Goal: Task Accomplishment & Management: Complete application form

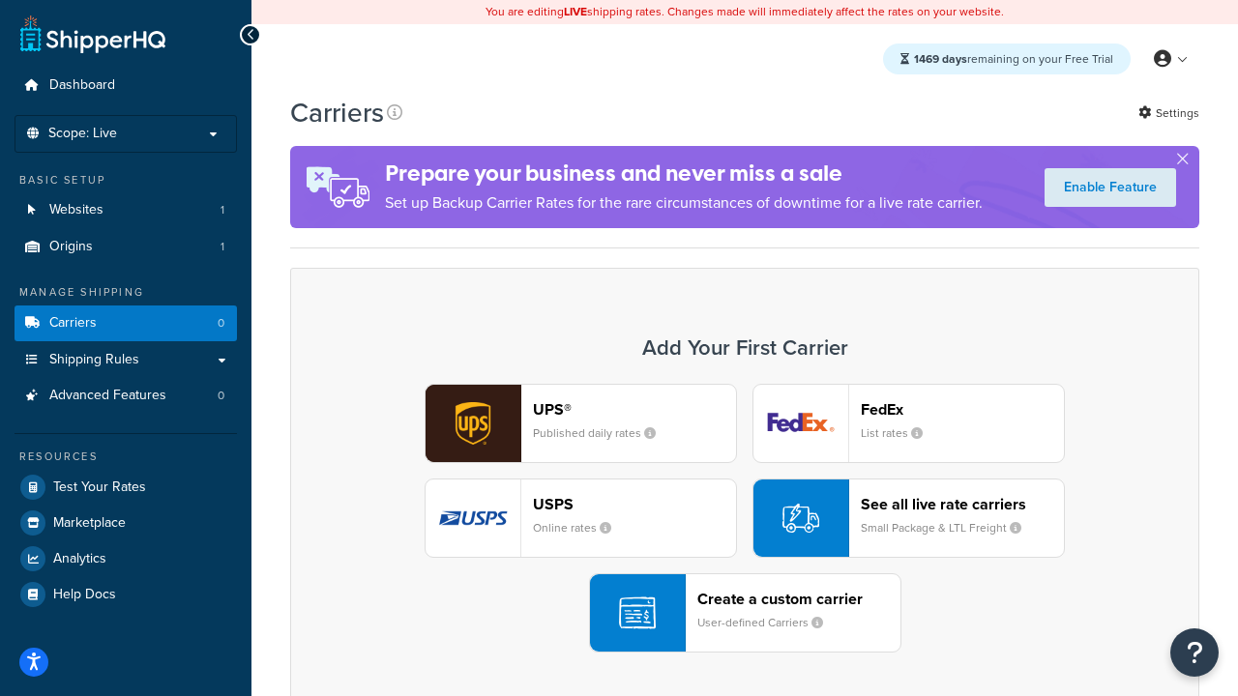
click at [745, 519] on div "UPS® Published daily rates FedEx List rates USPS Online rates See all live rate…" at bounding box center [745, 518] width 869 height 269
click at [963, 409] on header "FedEx" at bounding box center [962, 409] width 203 height 18
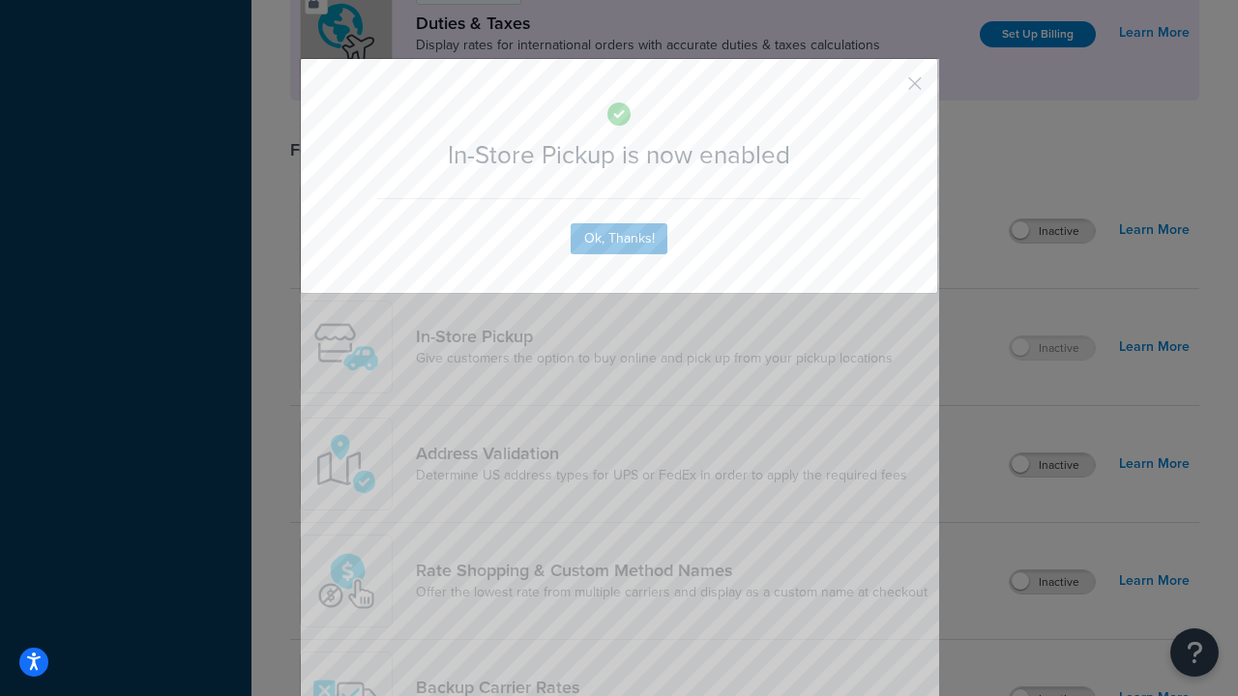
click at [886, 90] on button "button" at bounding box center [886, 90] width 5 height 5
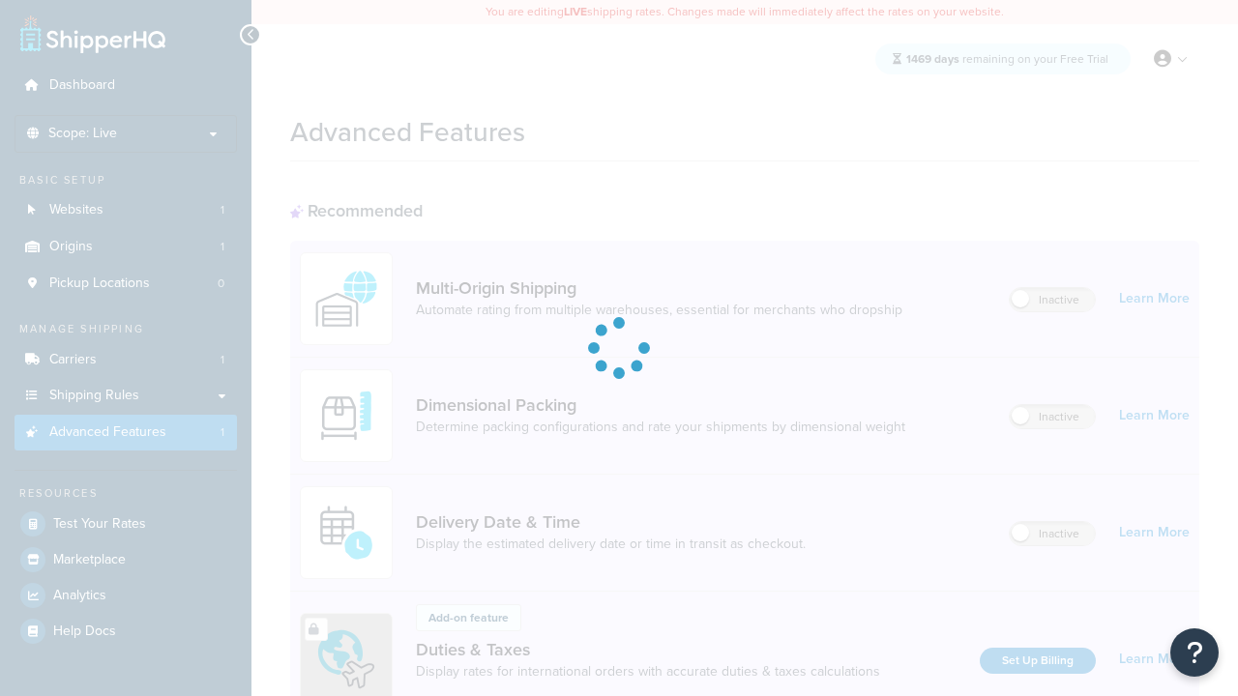
scroll to position [290, 0]
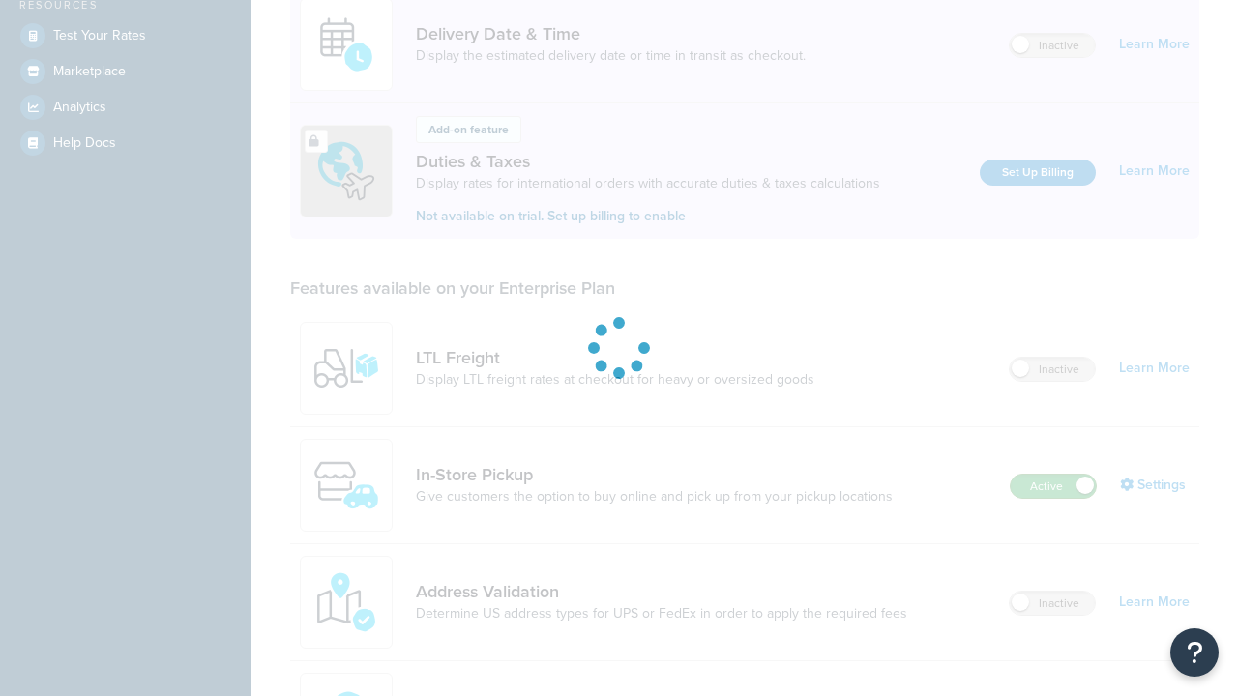
click at [1053, 498] on label "Active" at bounding box center [1053, 486] width 85 height 23
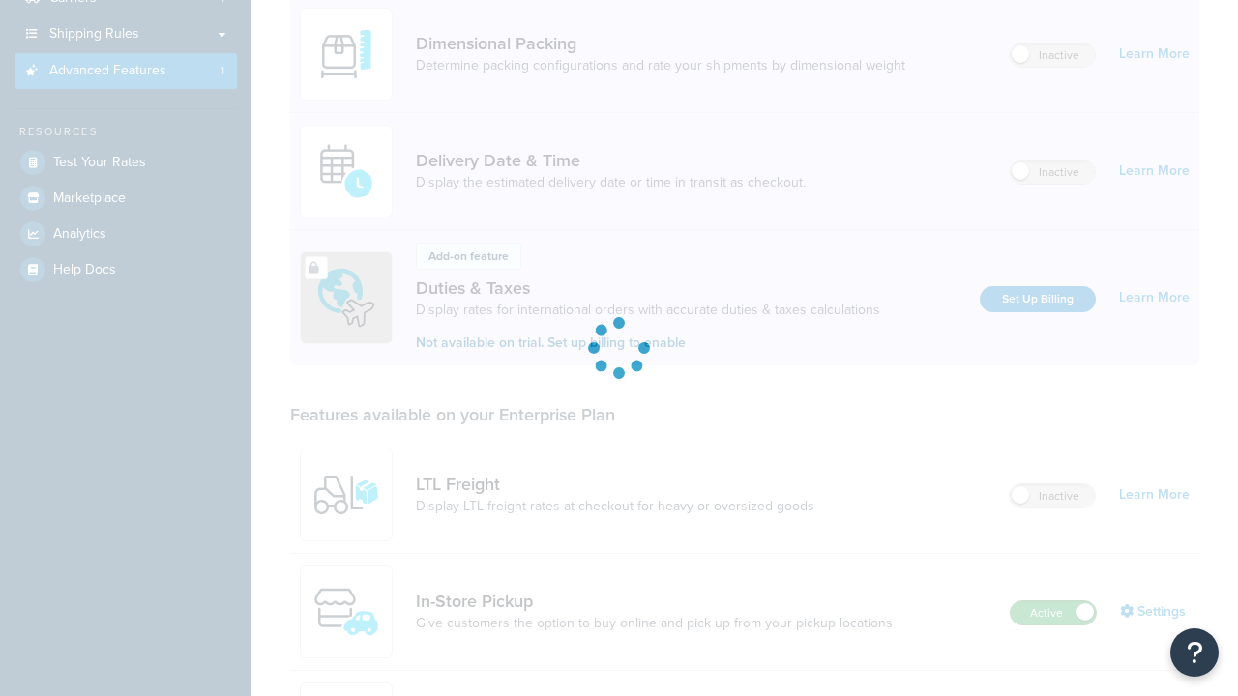
scroll to position [0, 0]
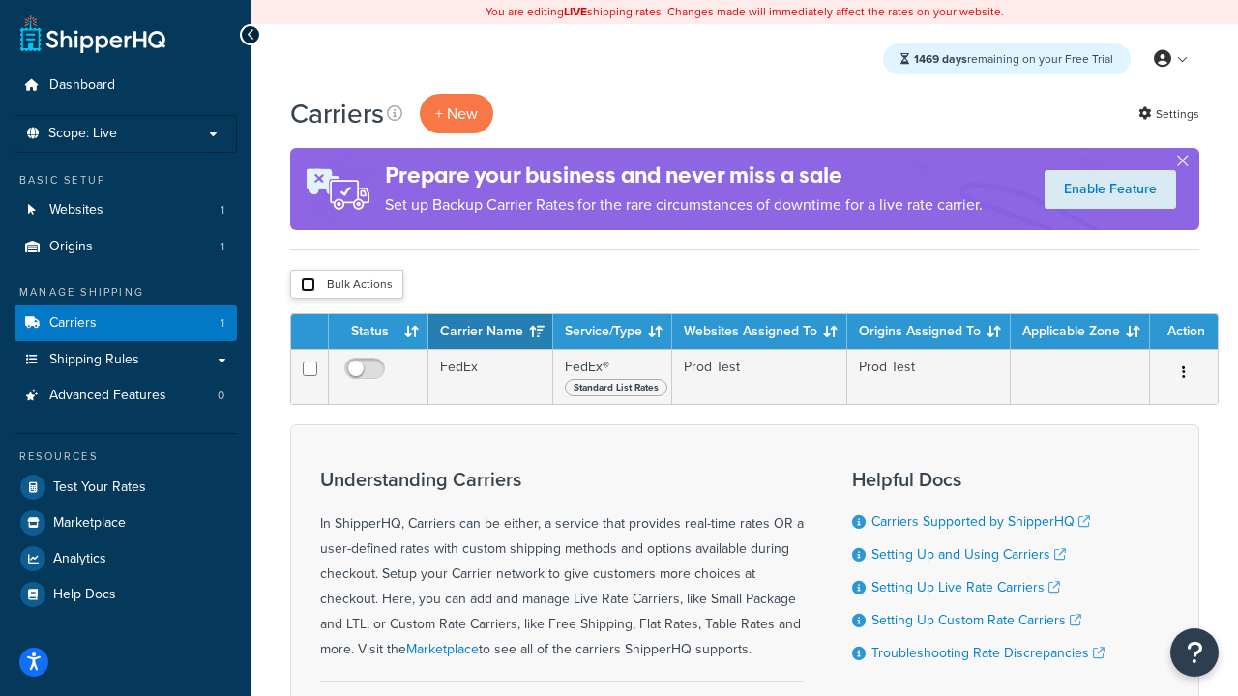
click at [308, 285] on input "checkbox" at bounding box center [308, 285] width 15 height 15
checkbox input "true"
click at [0, 0] on button "Delete" at bounding box center [0, 0] width 0 height 0
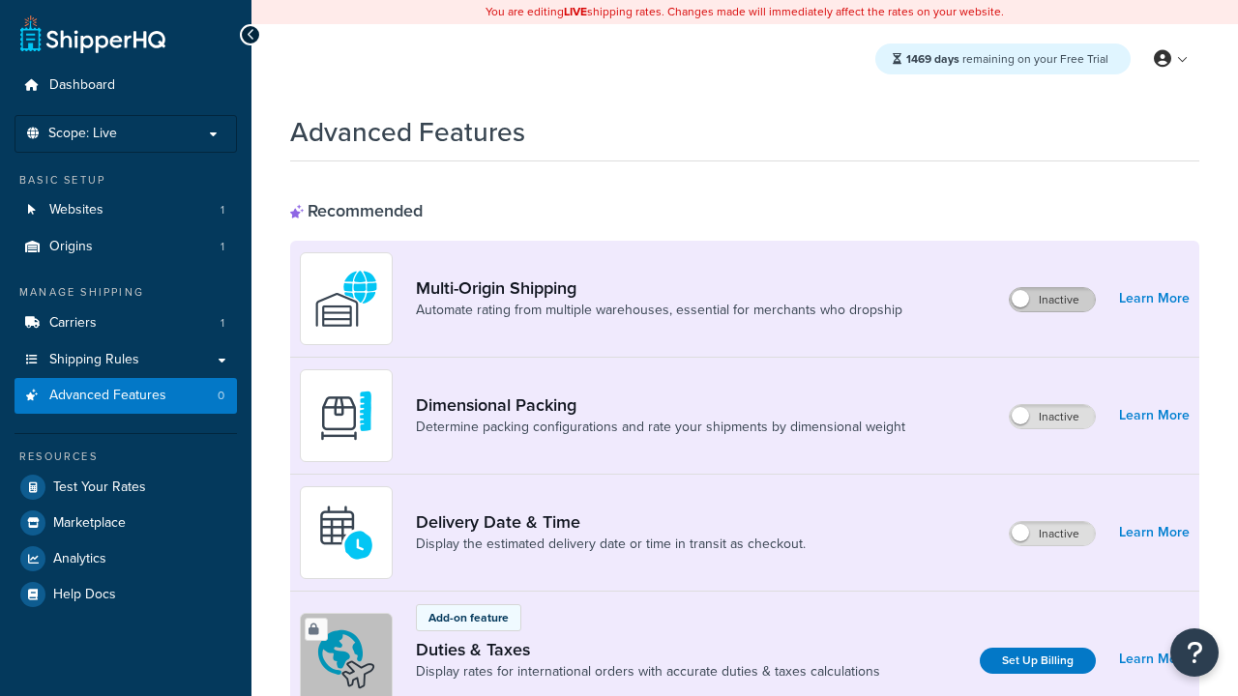
click at [1052, 300] on label "Inactive" at bounding box center [1052, 299] width 85 height 23
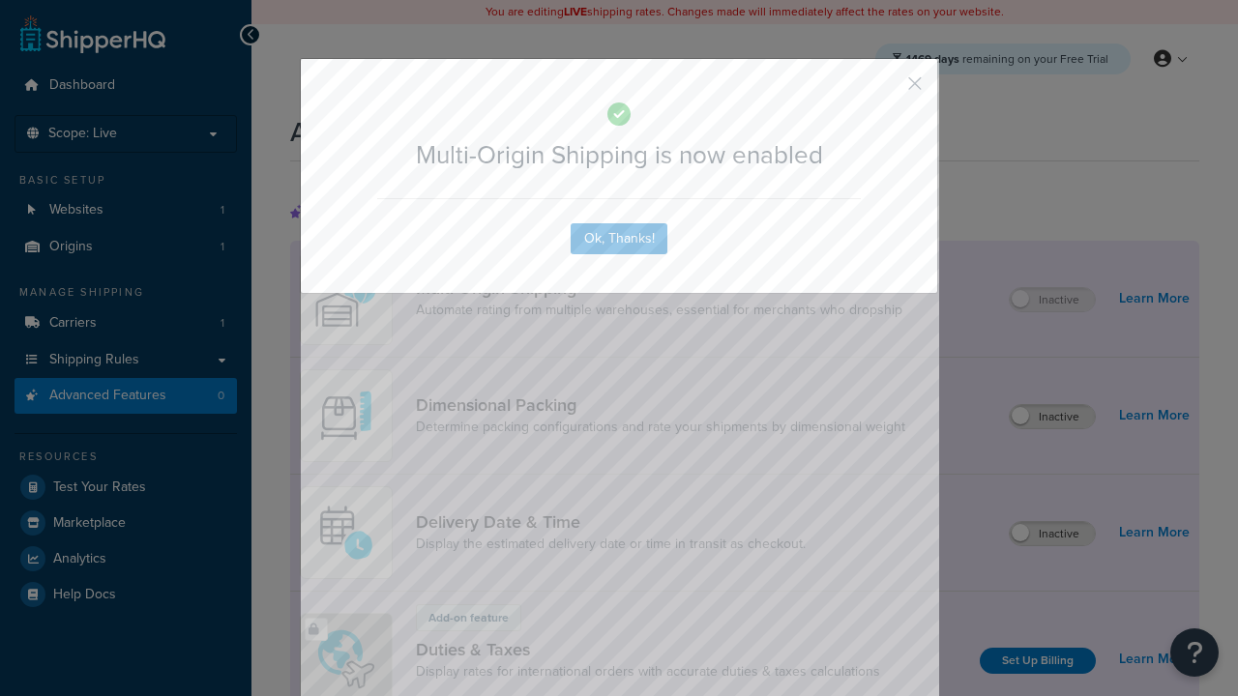
click at [886, 90] on button "button" at bounding box center [886, 90] width 5 height 5
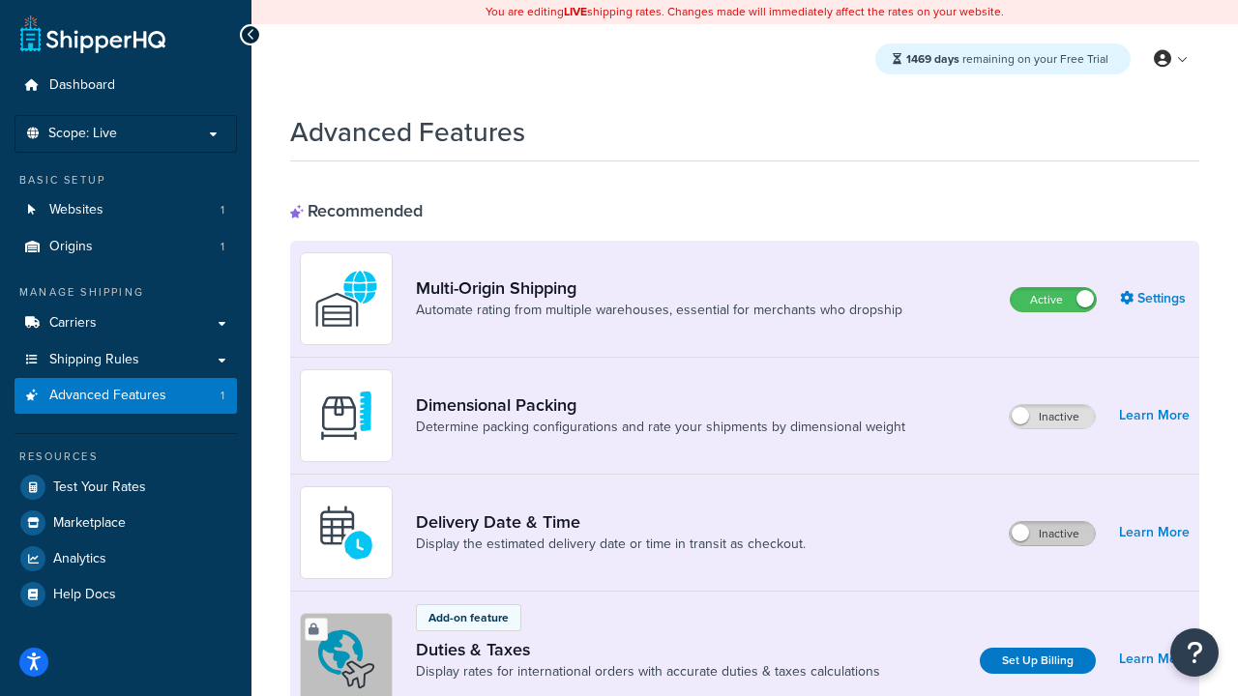
click at [1052, 534] on label "Inactive" at bounding box center [1052, 533] width 85 height 23
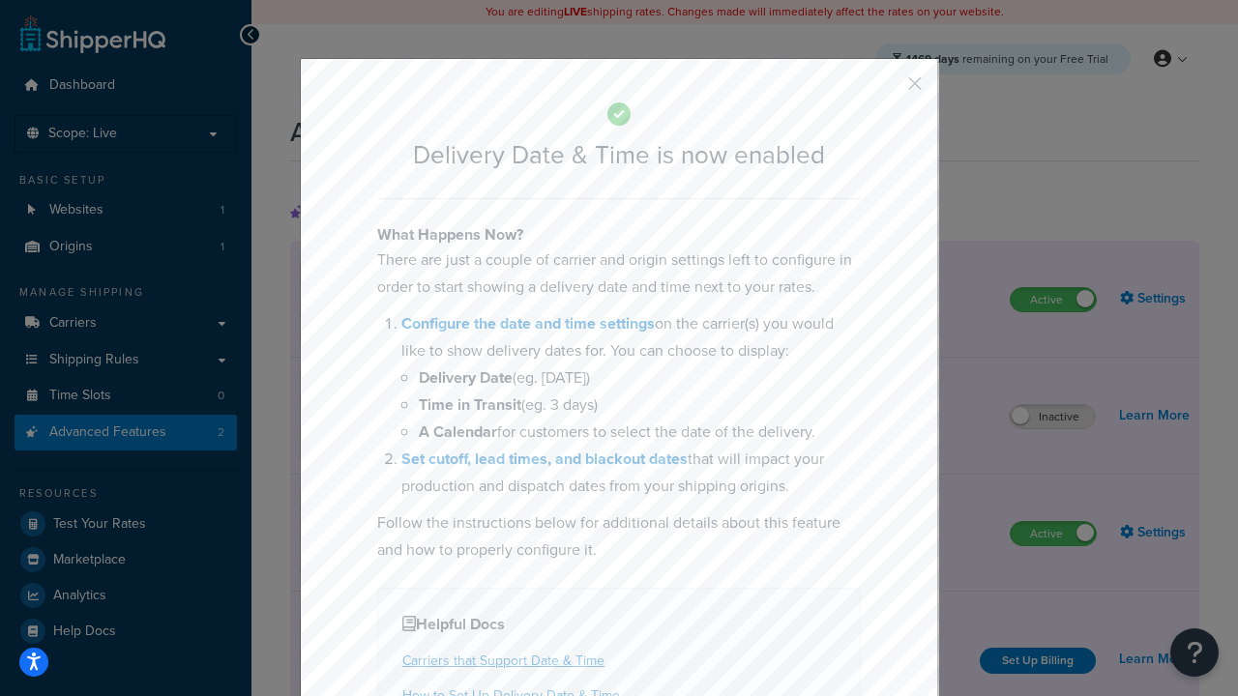
click at [886, 90] on button "button" at bounding box center [886, 90] width 5 height 5
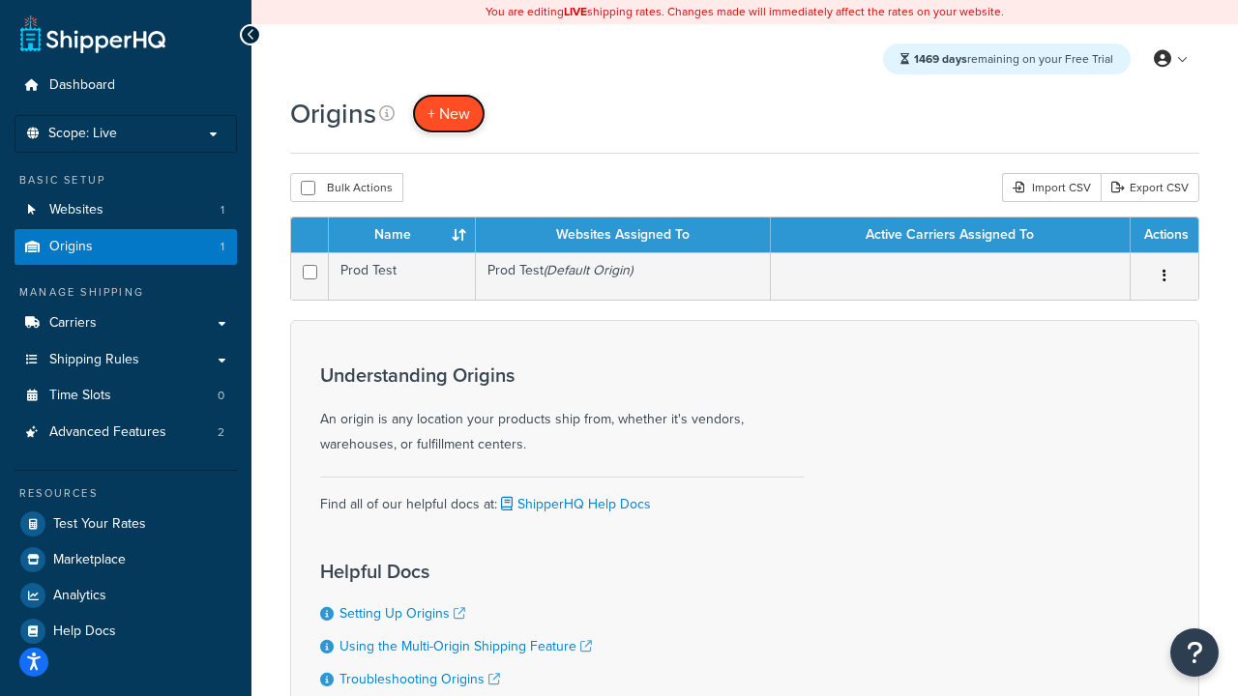
click at [449, 113] on span "+ New" at bounding box center [449, 114] width 43 height 22
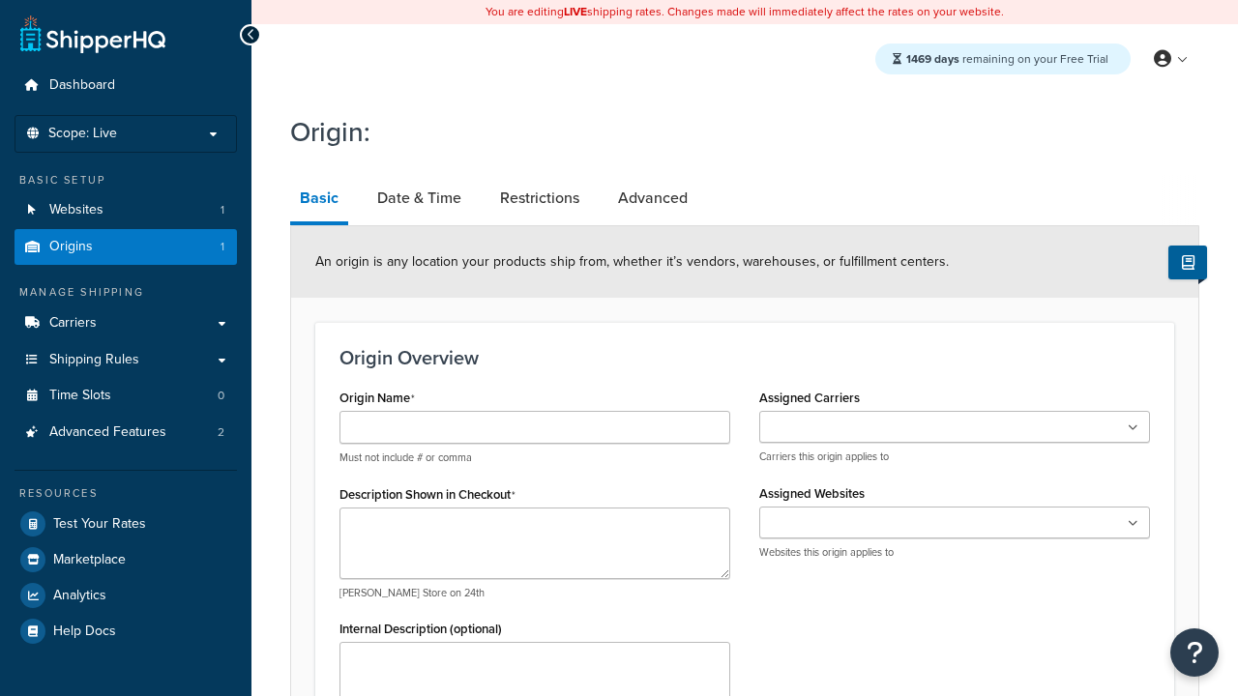
click at [319, 201] on link "Basic" at bounding box center [319, 200] width 58 height 50
click at [419, 198] on link "Date & Time" at bounding box center [420, 198] width 104 height 46
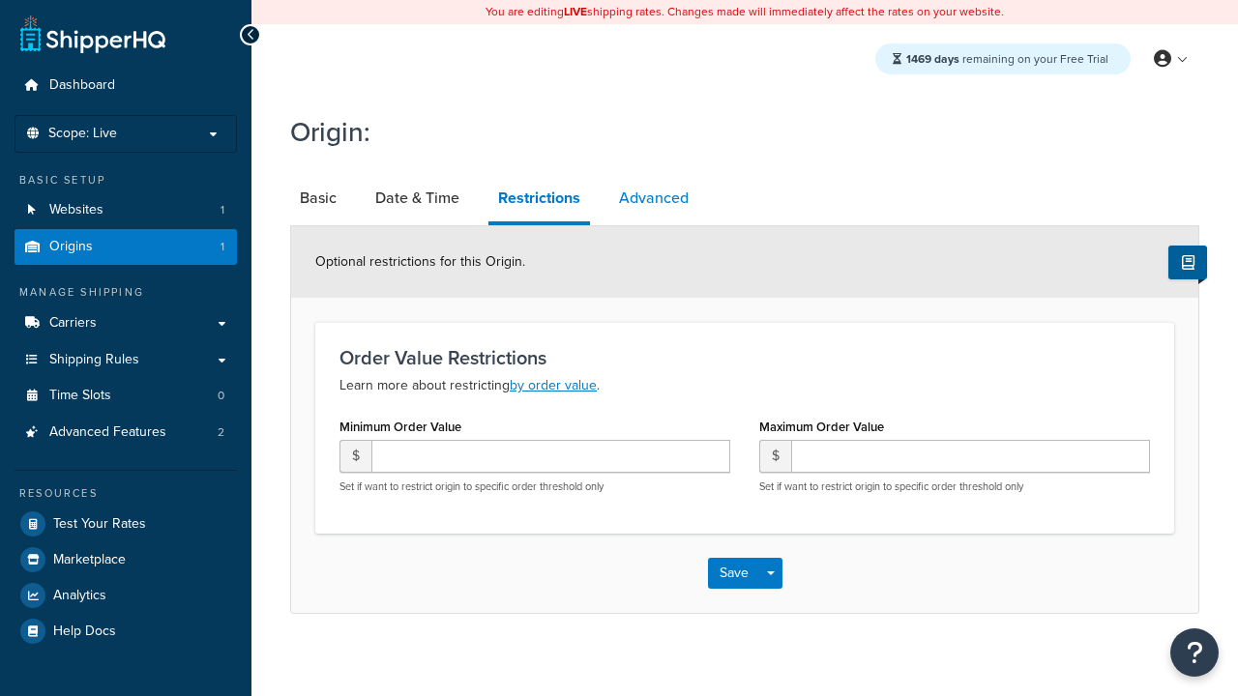
click at [654, 198] on link "Advanced" at bounding box center [653, 198] width 89 height 46
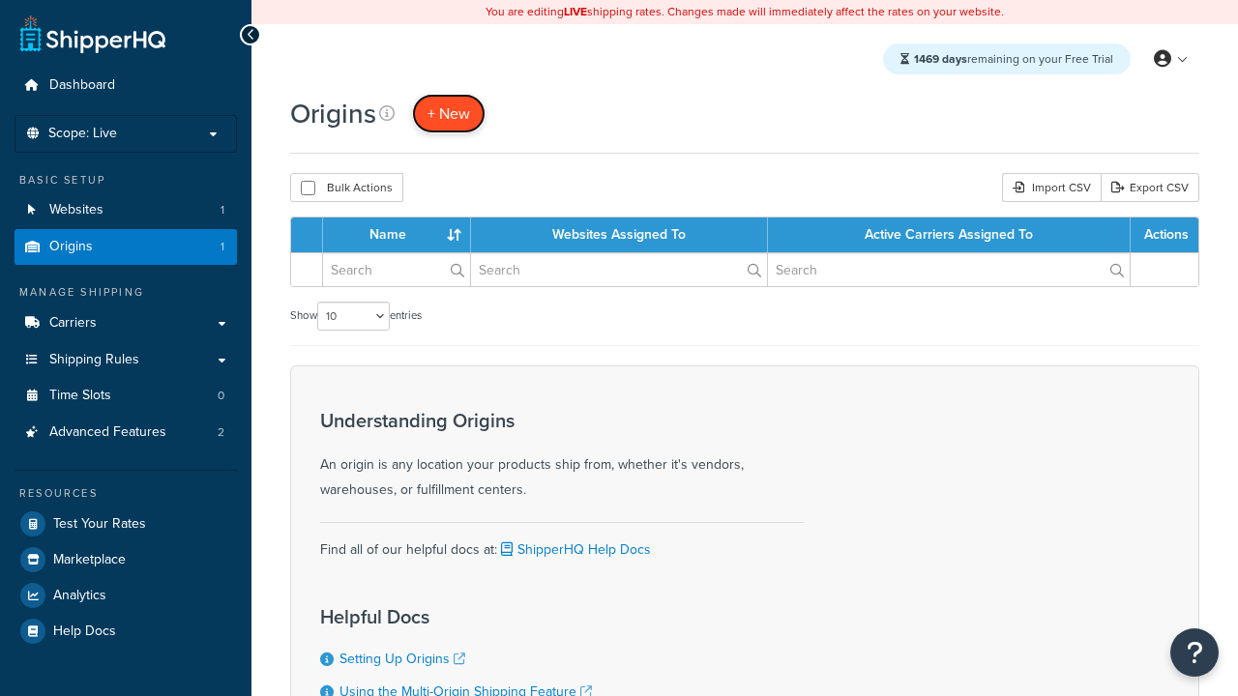
click at [449, 113] on span "+ New" at bounding box center [449, 114] width 43 height 22
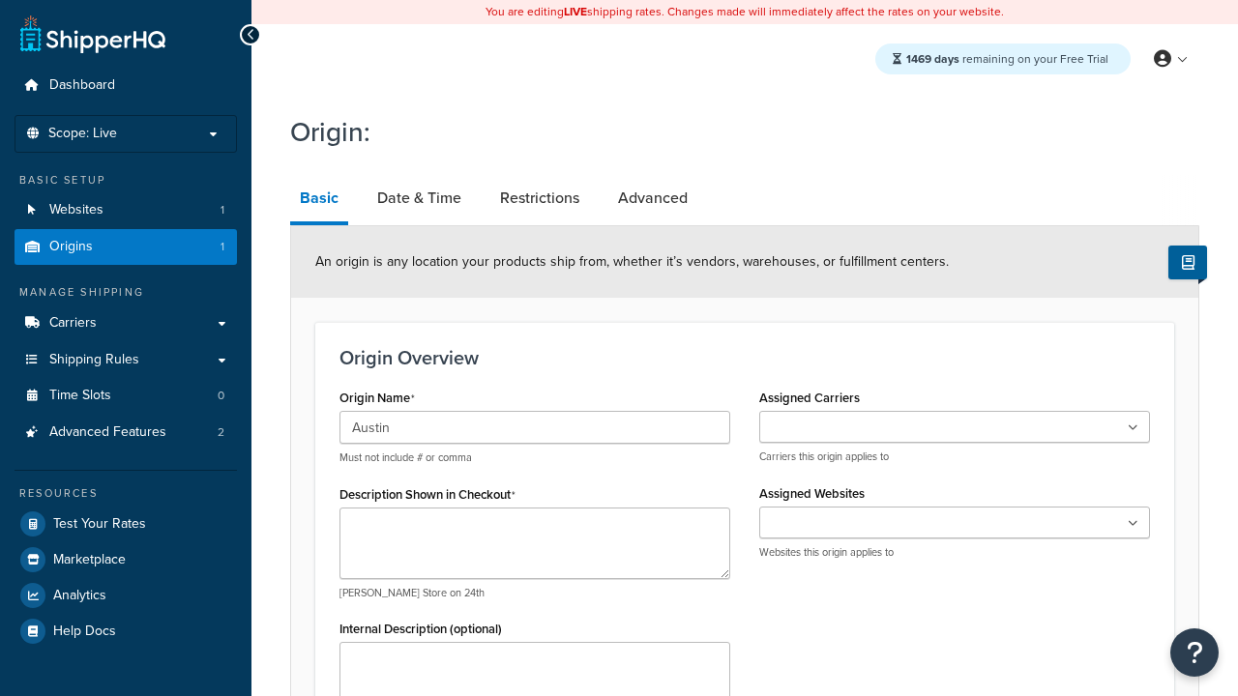
type input "Austin"
type textarea "Austin"
type input "Test Street"
type input "Austin"
select select "43"
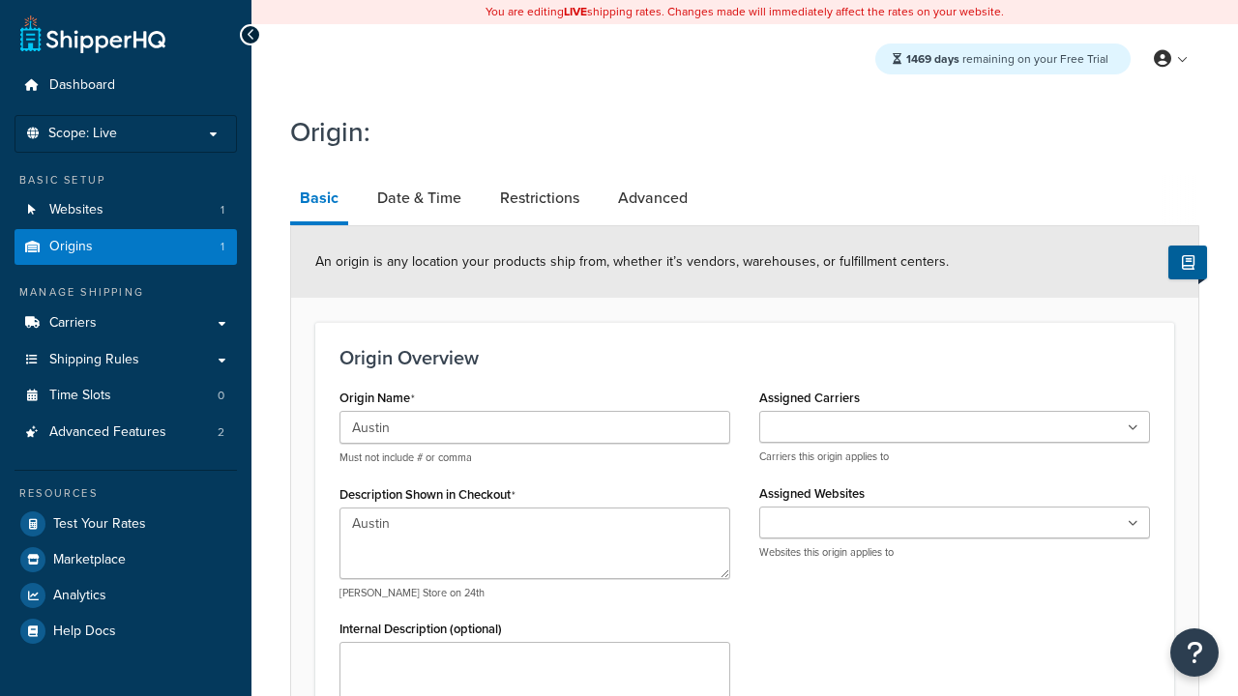
type input "Austin"
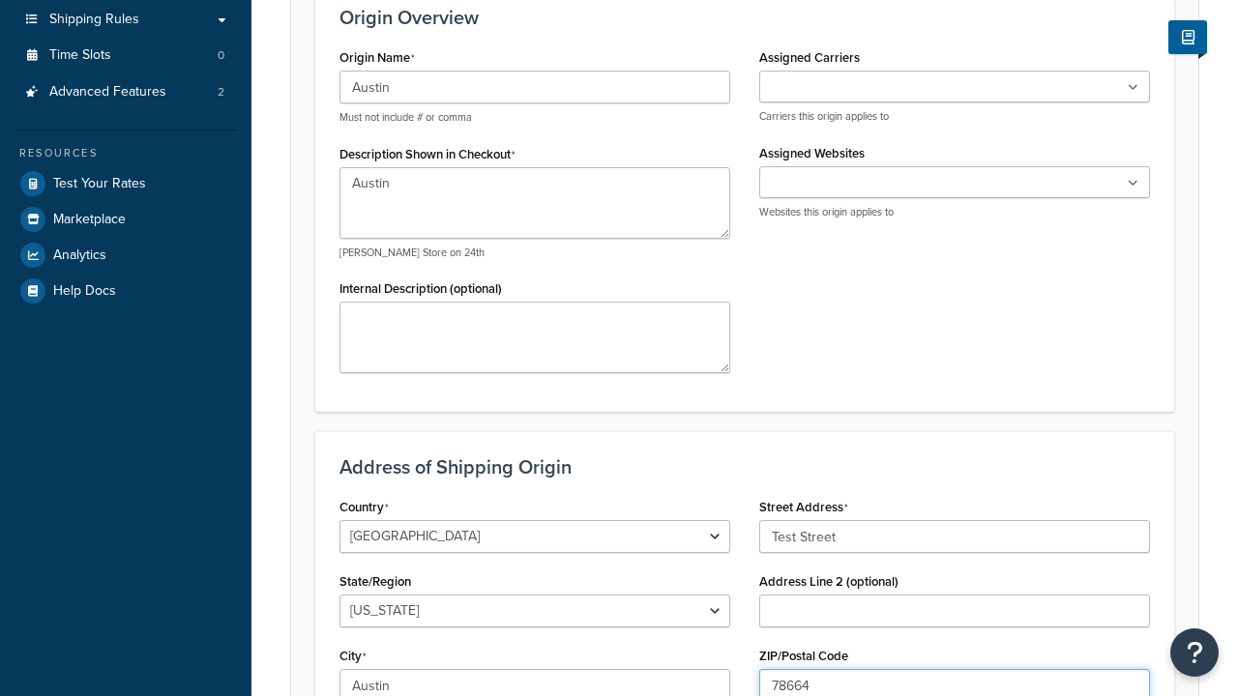
type input "78664"
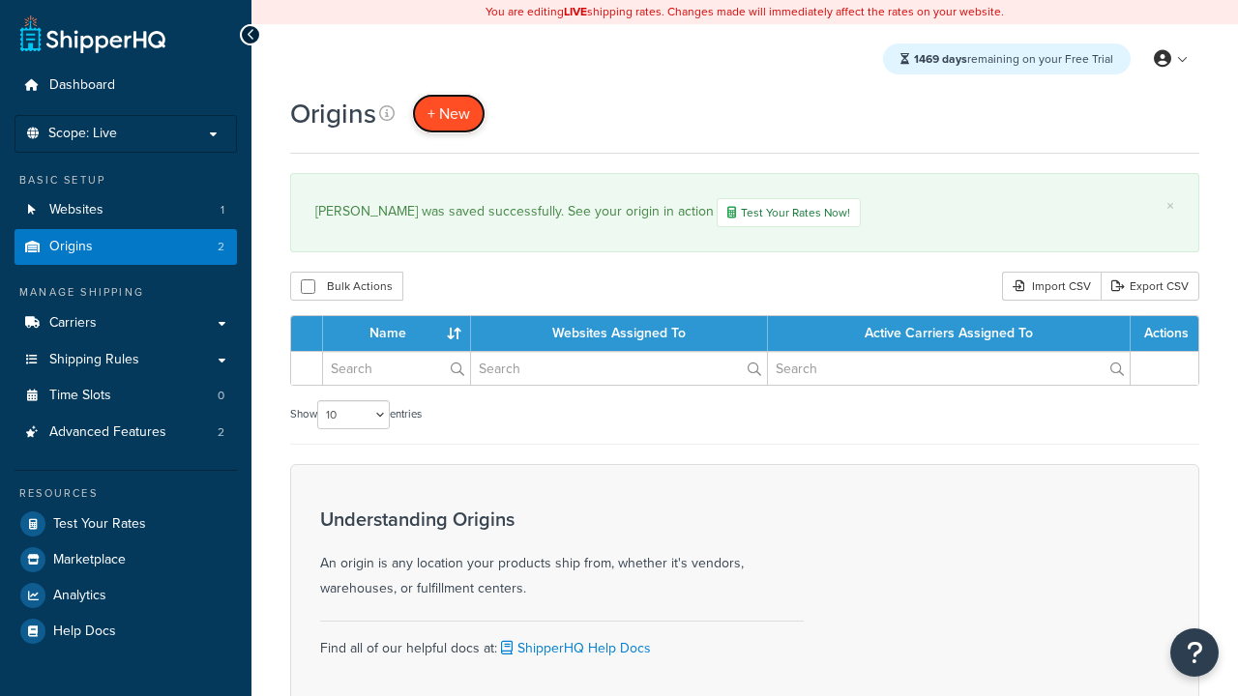
click at [449, 113] on span "+ New" at bounding box center [449, 114] width 43 height 22
